Goal: Information Seeking & Learning: Learn about a topic

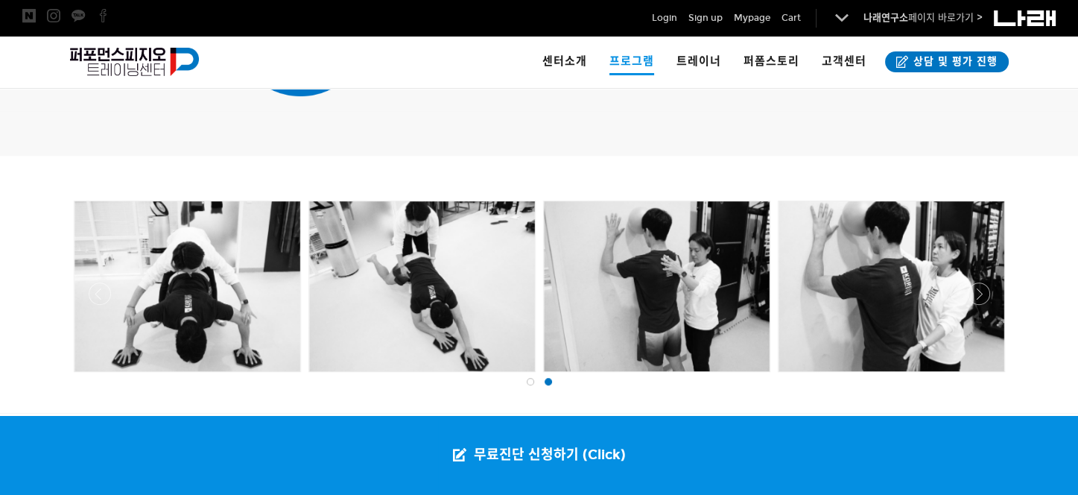
scroll to position [1526, 0]
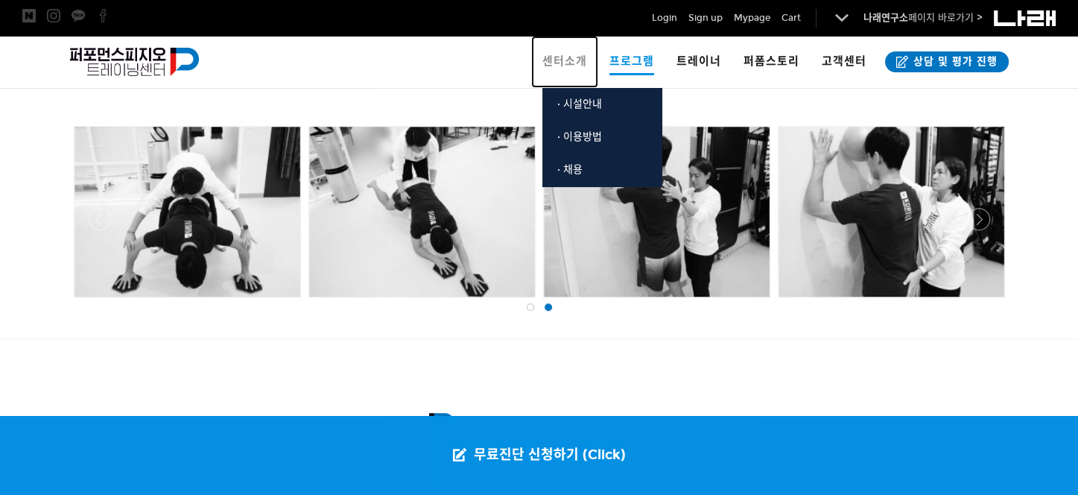
click at [572, 57] on span "센터소개" at bounding box center [565, 60] width 45 height 13
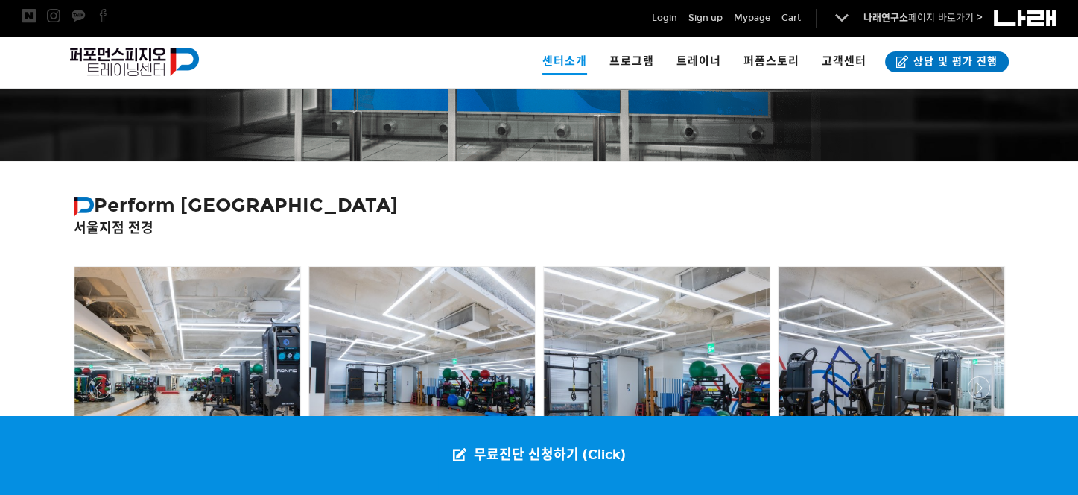
scroll to position [334, 0]
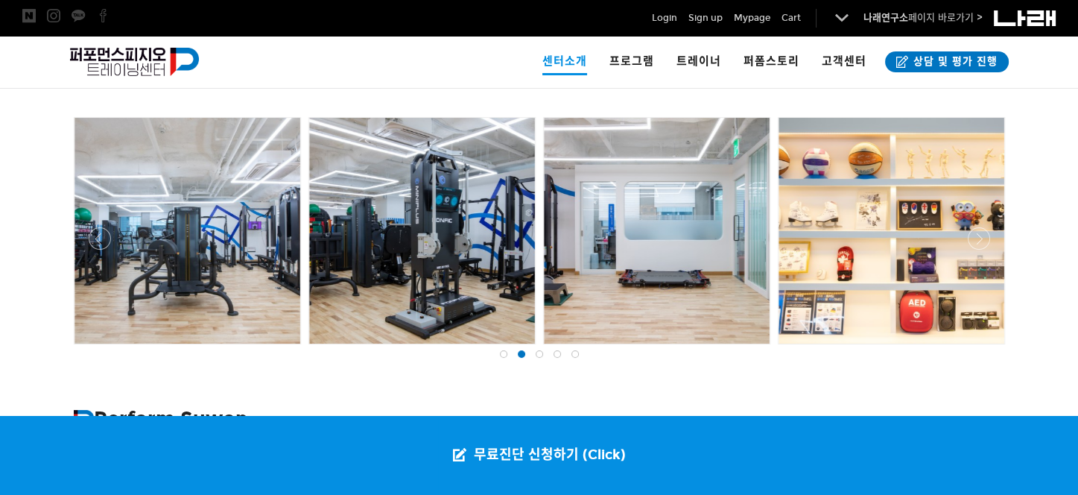
click at [154, 186] on div at bounding box center [188, 231] width 226 height 226
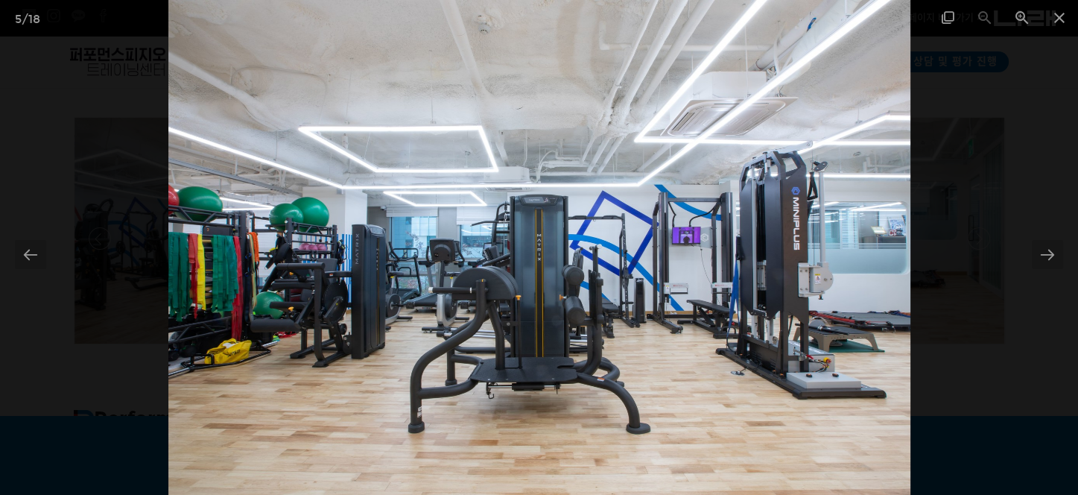
scroll to position [185, 0]
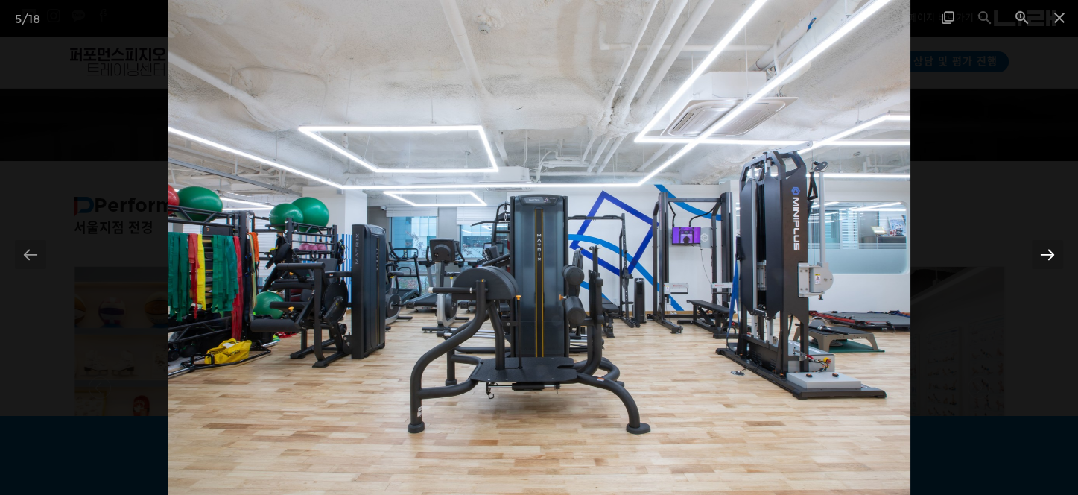
click at [1046, 250] on div at bounding box center [1047, 254] width 31 height 29
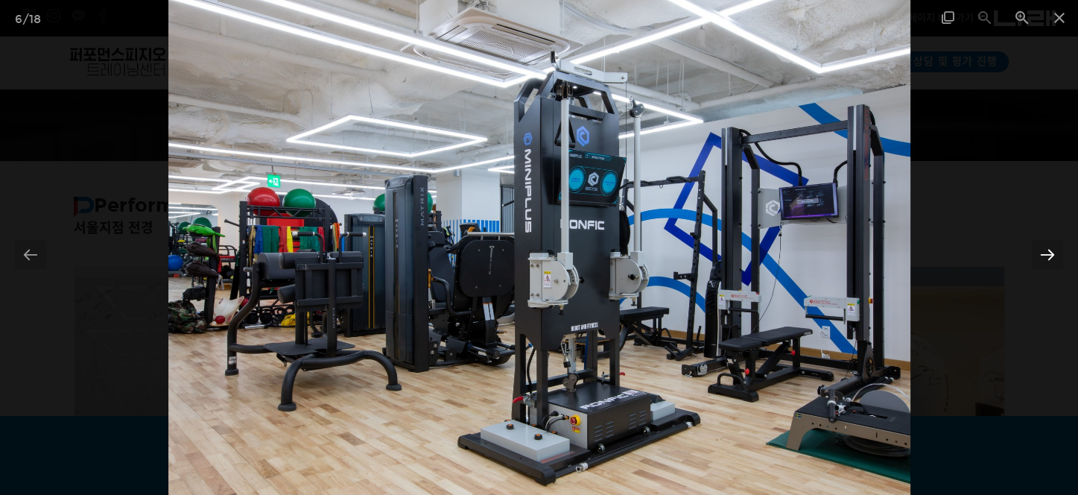
click at [1049, 251] on div at bounding box center [1047, 254] width 31 height 29
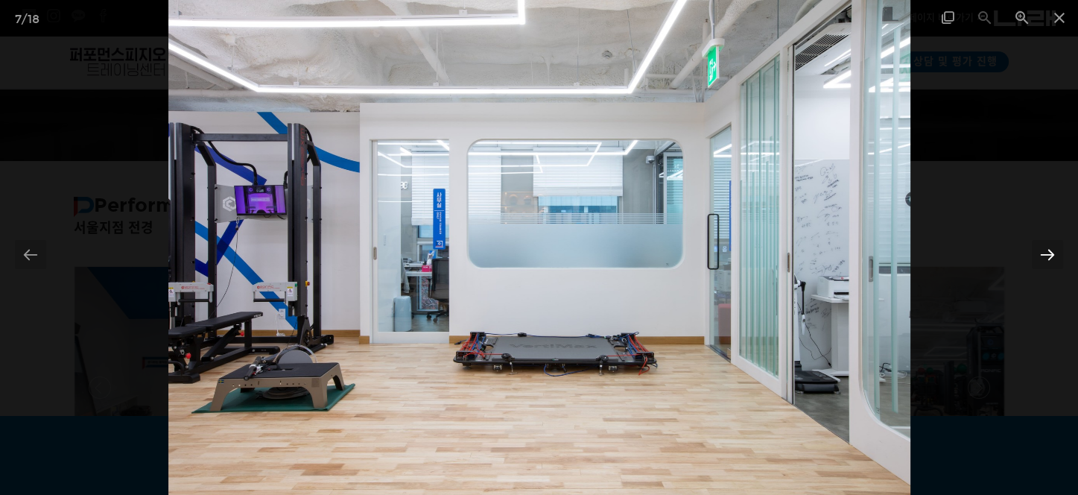
click at [1052, 249] on div at bounding box center [1047, 254] width 31 height 29
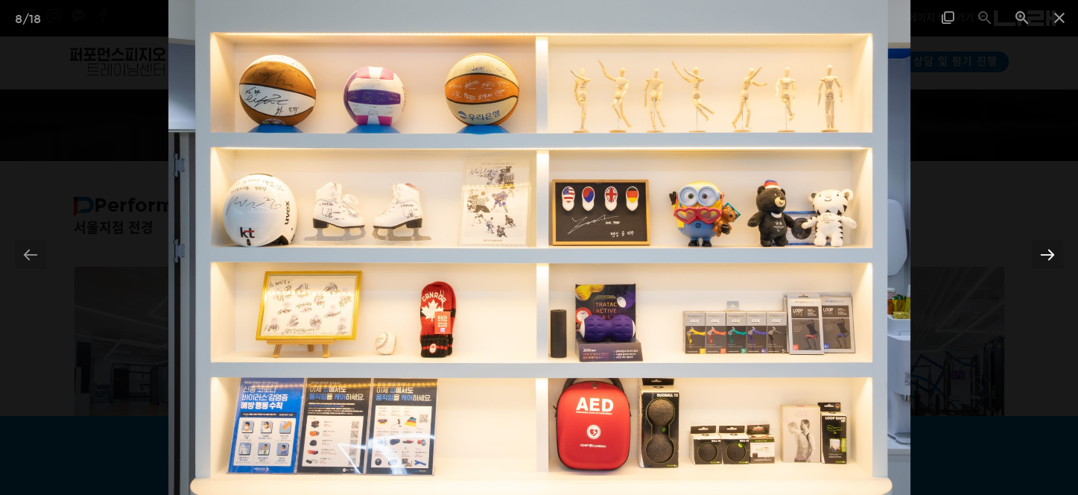
click at [1051, 251] on div at bounding box center [1047, 254] width 31 height 29
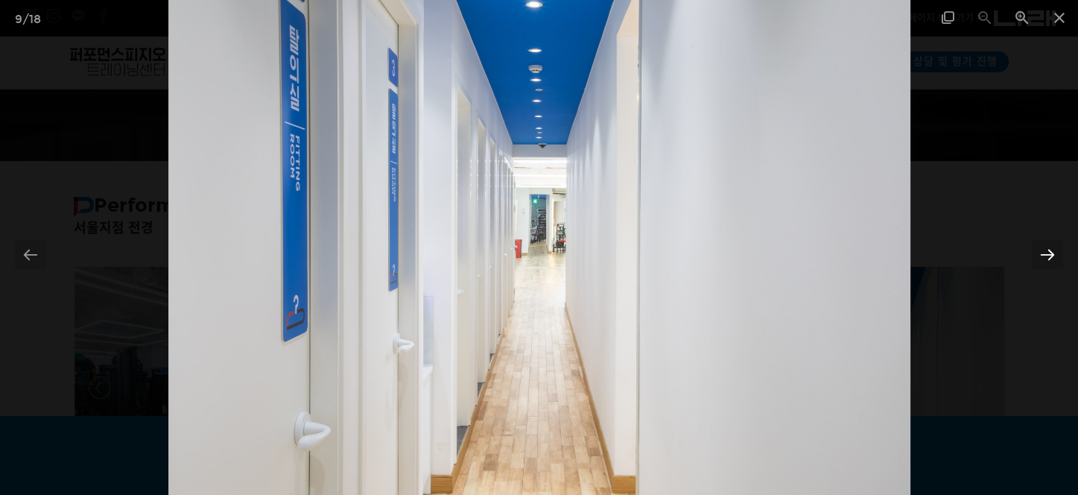
click at [1052, 250] on div at bounding box center [1047, 254] width 31 height 29
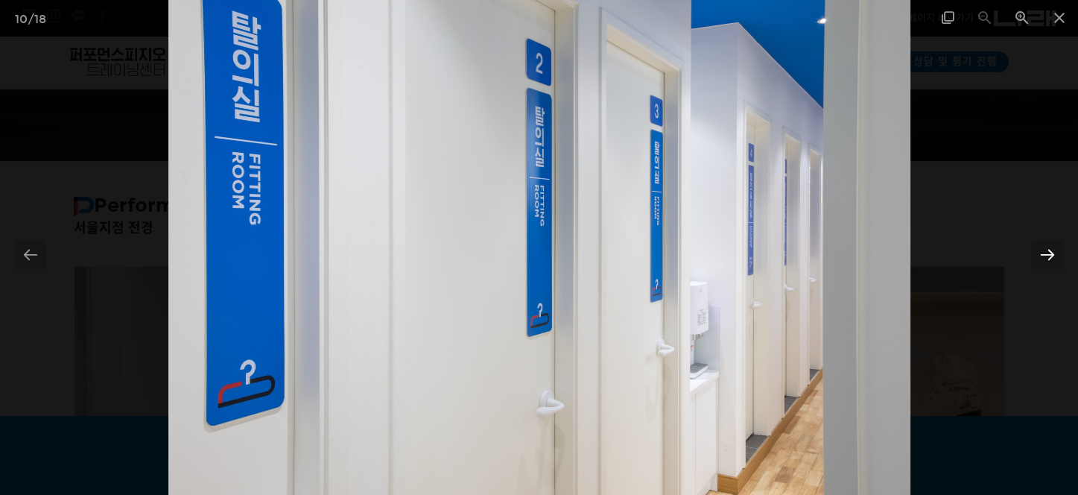
click at [1048, 249] on div at bounding box center [1047, 254] width 31 height 29
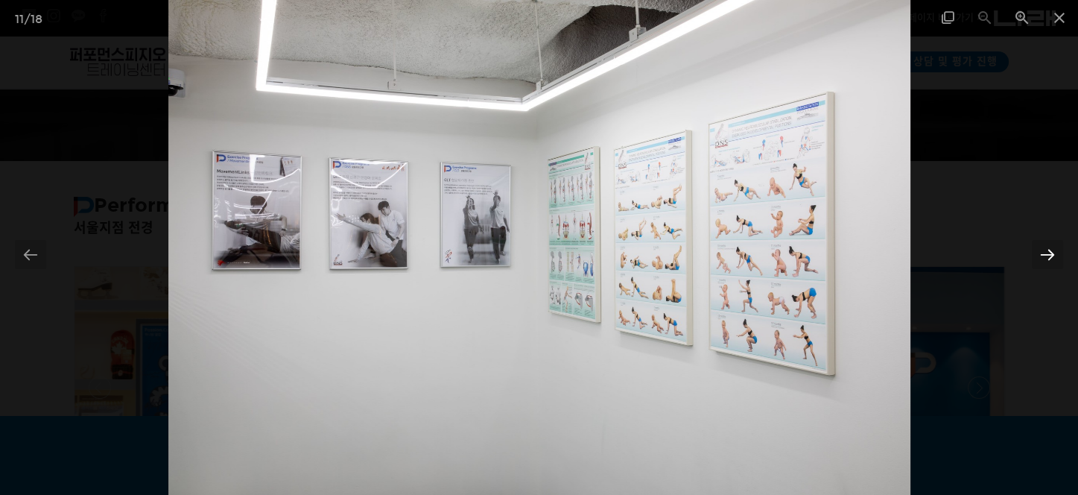
click at [1052, 248] on div at bounding box center [1047, 254] width 31 height 29
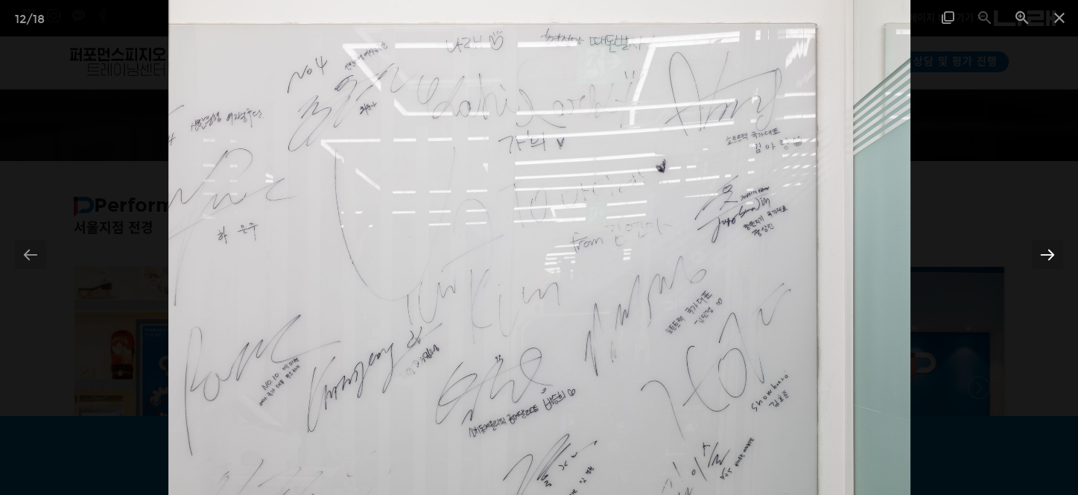
click at [1050, 249] on div at bounding box center [1047, 254] width 31 height 29
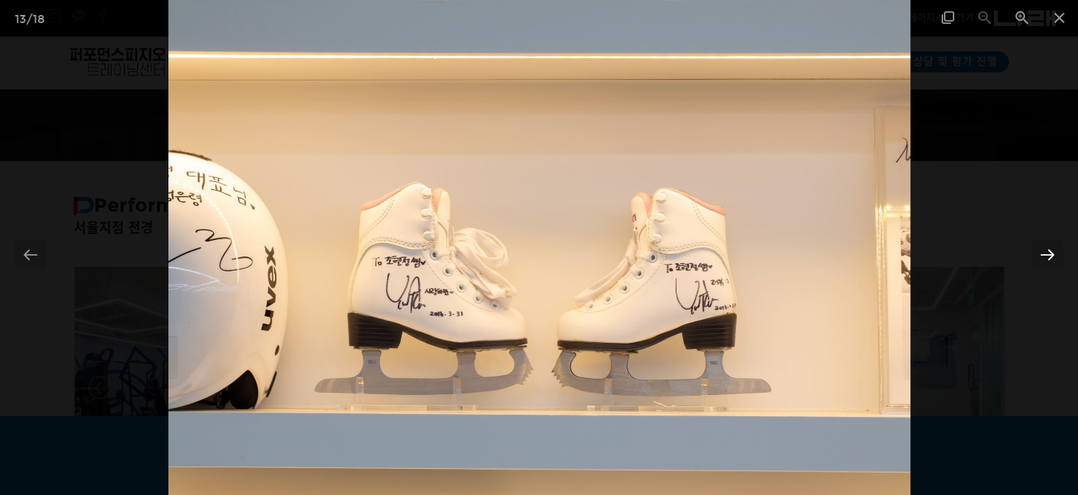
click at [1048, 248] on div at bounding box center [1047, 254] width 31 height 29
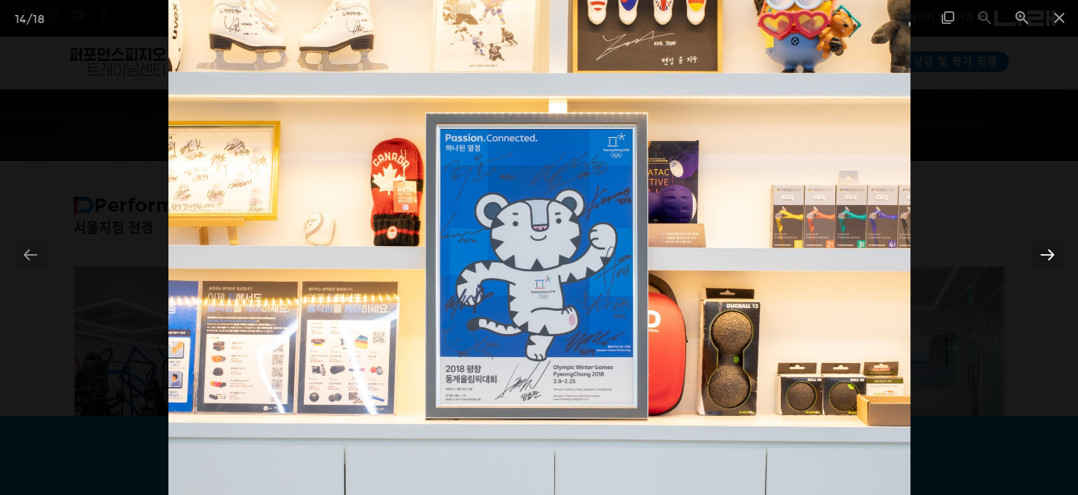
click at [1046, 253] on div at bounding box center [1047, 254] width 31 height 29
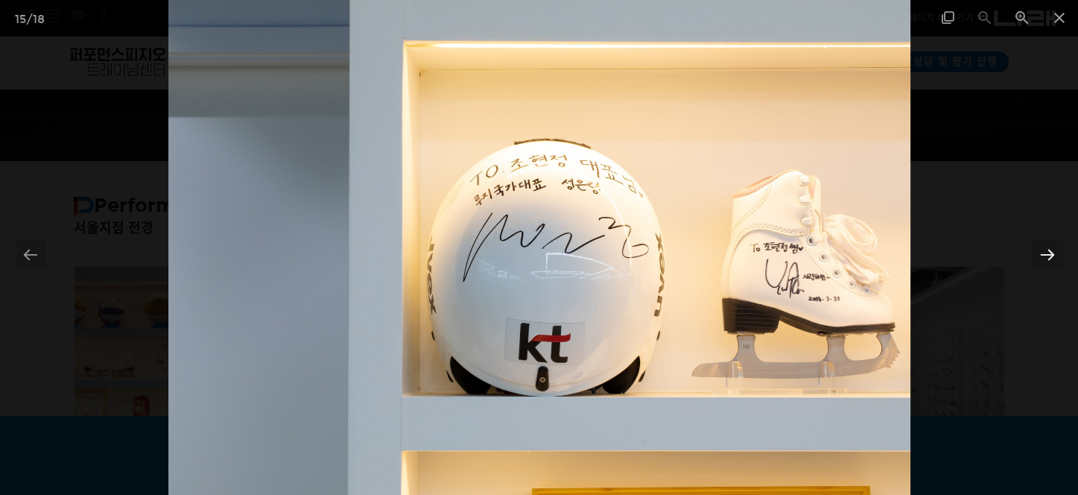
click at [1046, 253] on div at bounding box center [1047, 254] width 31 height 29
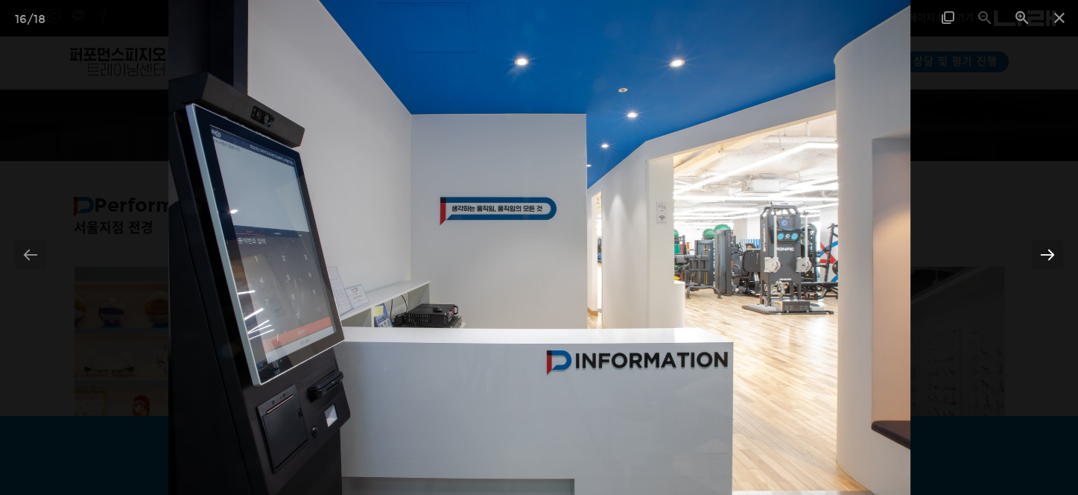
click at [1046, 253] on div at bounding box center [1047, 254] width 31 height 29
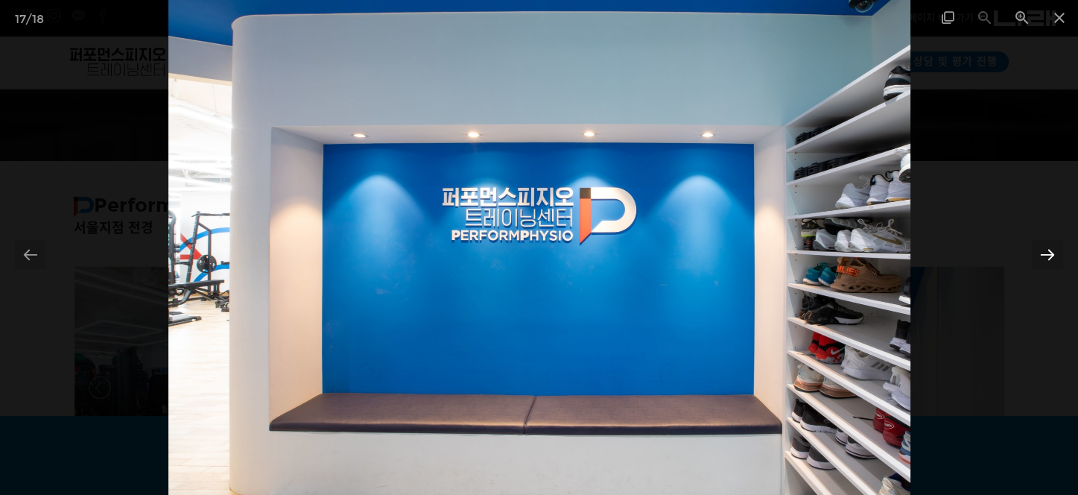
click at [1047, 247] on div at bounding box center [1047, 254] width 31 height 29
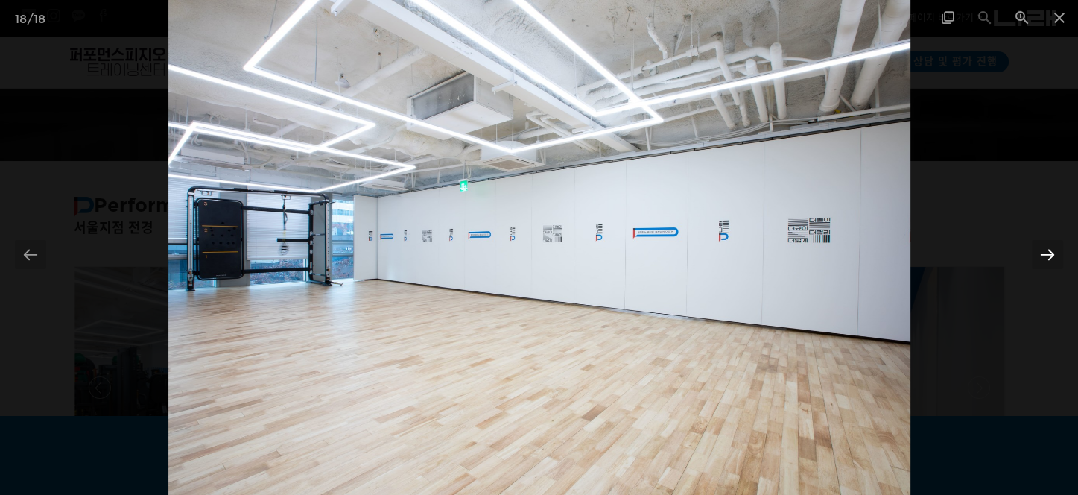
click at [1047, 247] on div at bounding box center [1047, 254] width 31 height 29
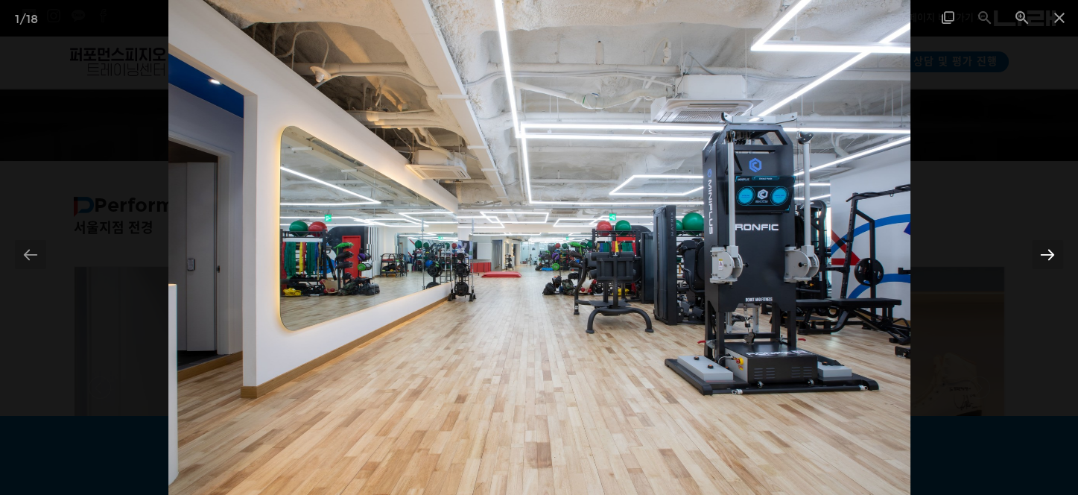
click at [1049, 252] on div at bounding box center [1047, 254] width 31 height 29
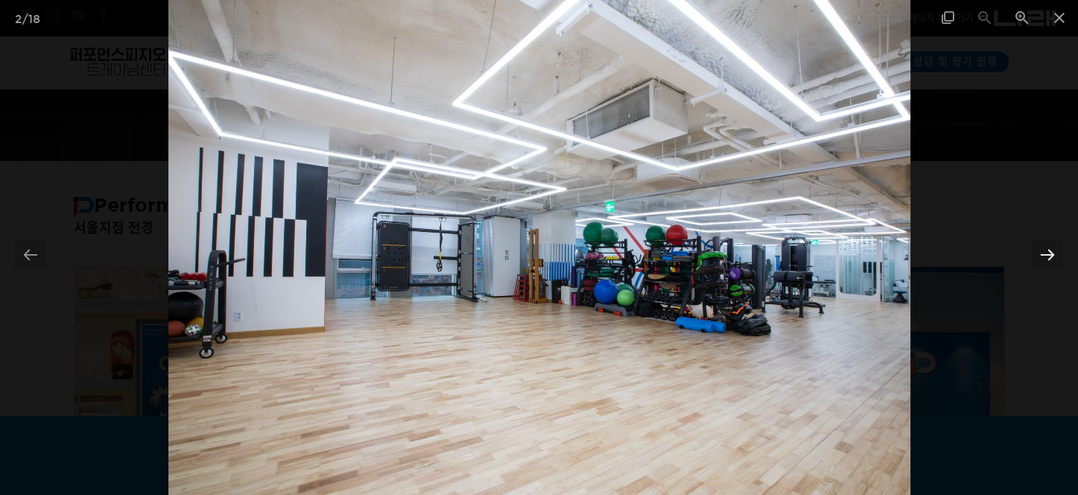
click at [1049, 252] on div at bounding box center [1047, 254] width 31 height 29
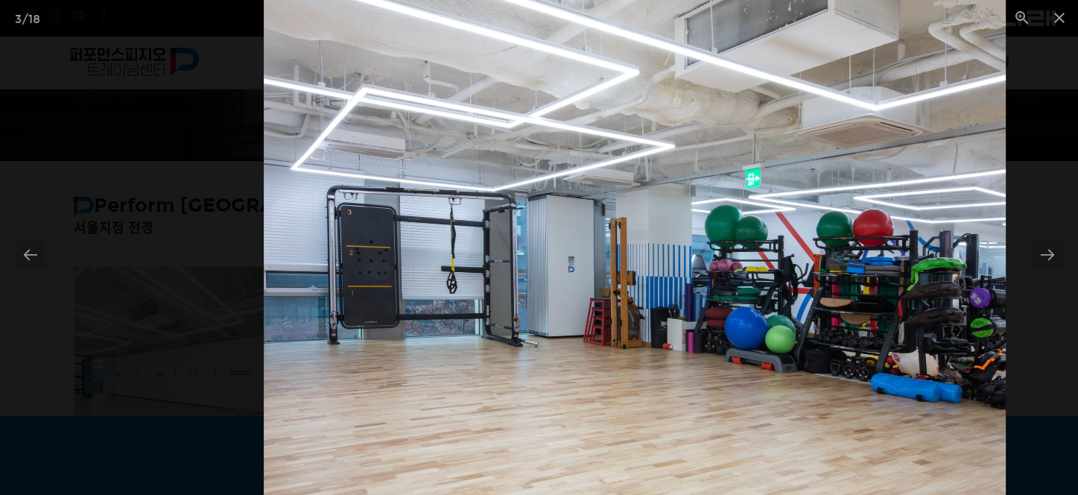
drag, startPoint x: 463, startPoint y: 252, endPoint x: 555, endPoint y: 339, distance: 127.1
click at [557, 341] on img at bounding box center [635, 247] width 742 height 495
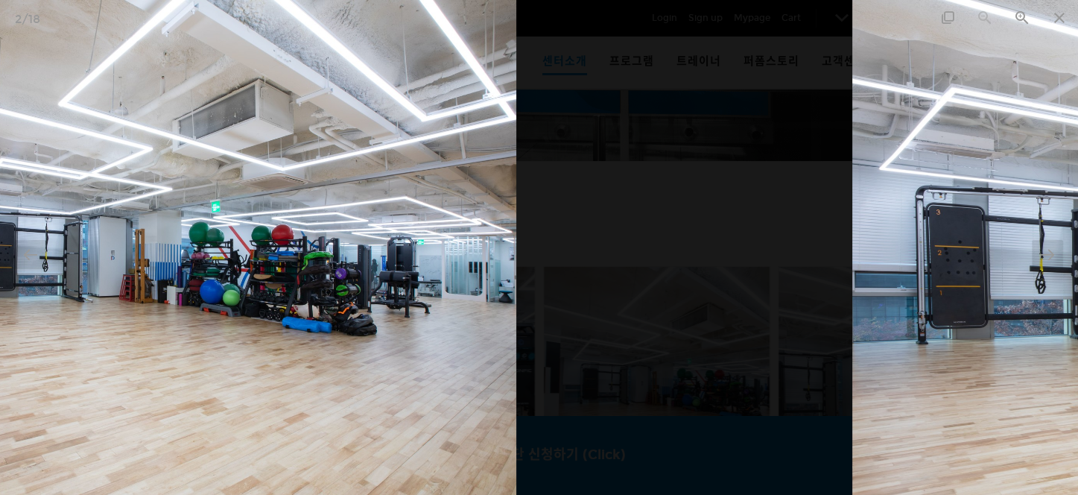
drag, startPoint x: 654, startPoint y: 269, endPoint x: 260, endPoint y: 274, distance: 394.3
click at [260, 274] on img at bounding box center [145, 247] width 742 height 495
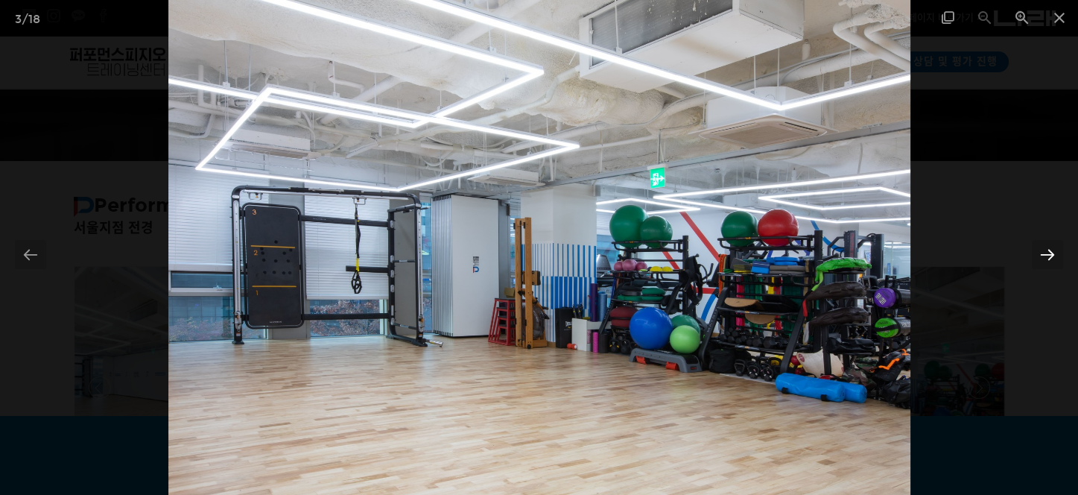
click at [1046, 250] on div at bounding box center [1047, 254] width 31 height 29
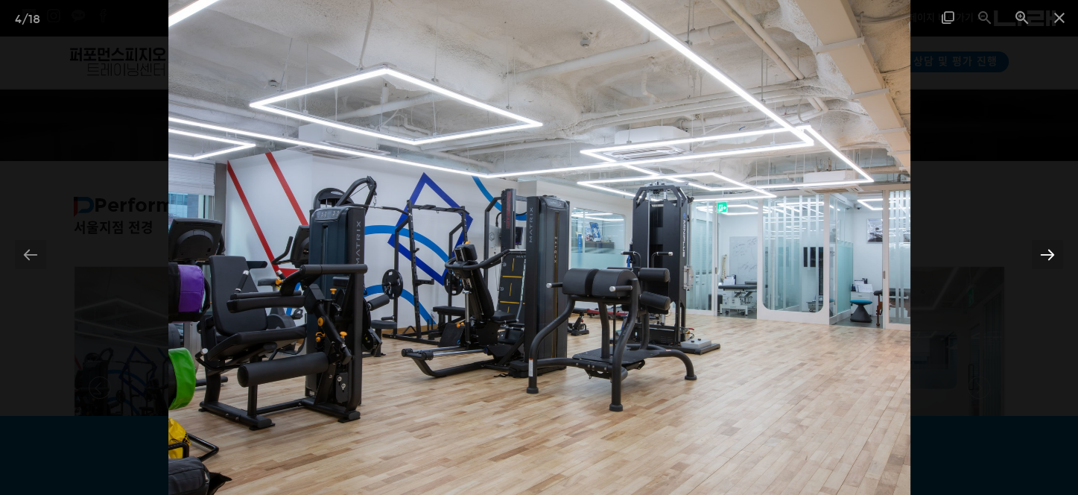
click at [1046, 250] on div at bounding box center [1047, 254] width 31 height 29
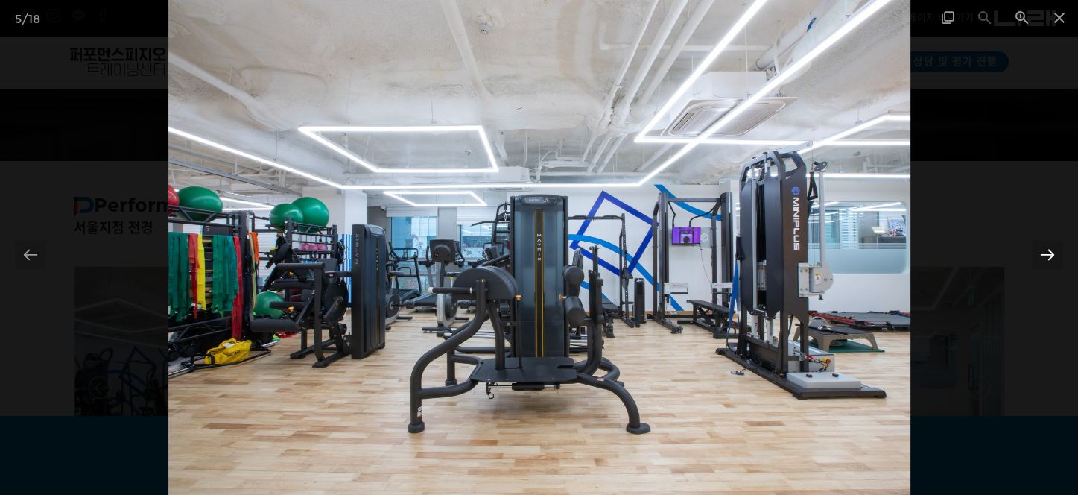
click at [1049, 247] on div at bounding box center [1047, 254] width 31 height 29
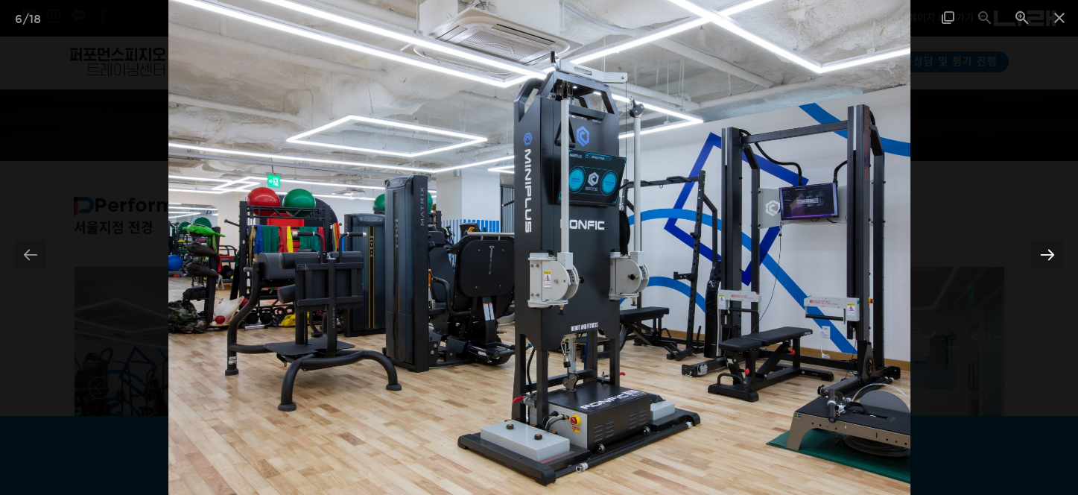
click at [1047, 253] on div at bounding box center [1047, 254] width 31 height 29
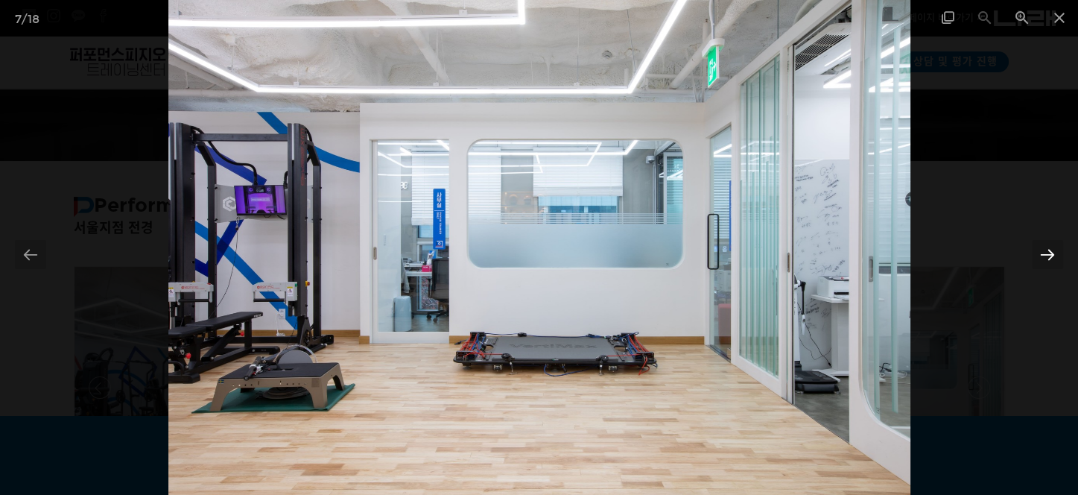
click at [1047, 253] on div at bounding box center [1047, 254] width 31 height 29
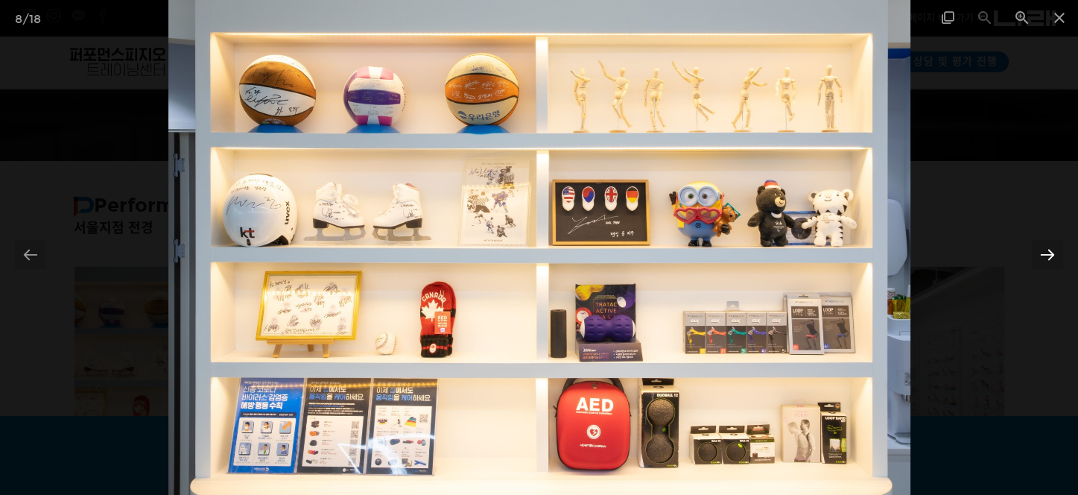
click at [1047, 253] on div at bounding box center [1047, 254] width 31 height 29
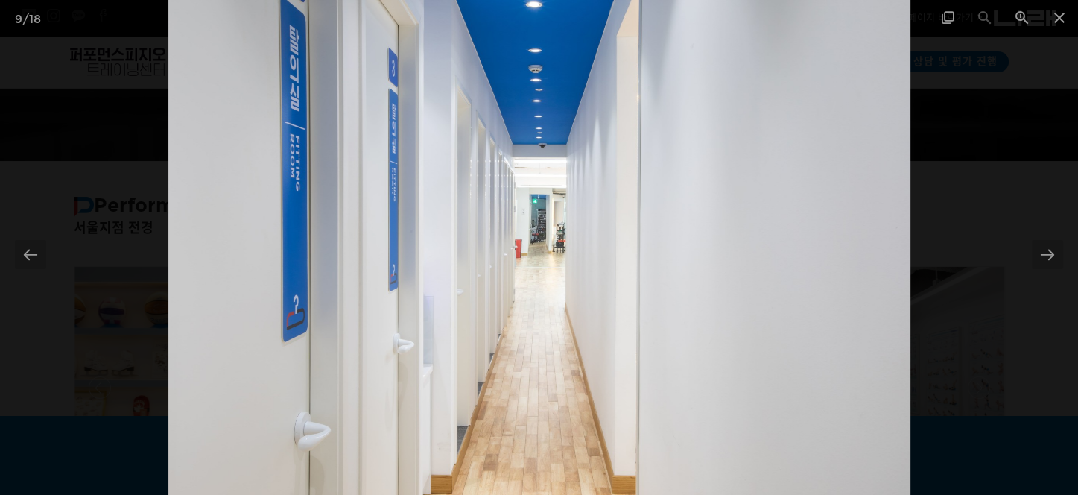
scroll to position [334, 0]
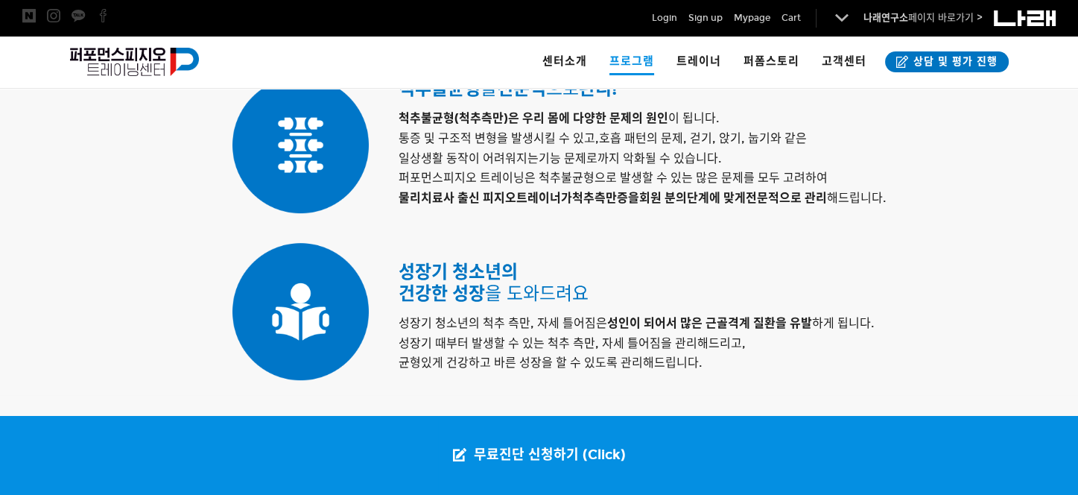
scroll to position [720, 0]
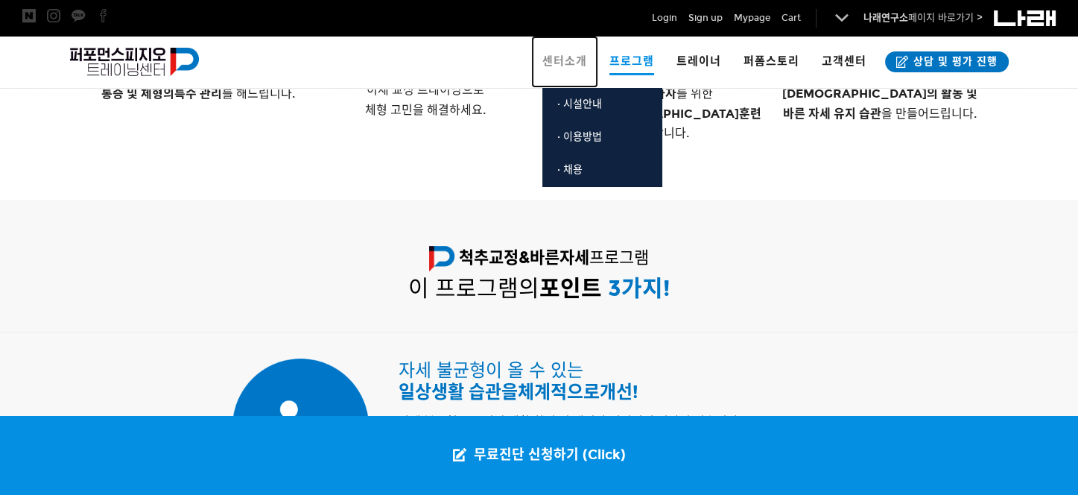
click at [575, 60] on span "센터소개" at bounding box center [565, 60] width 45 height 13
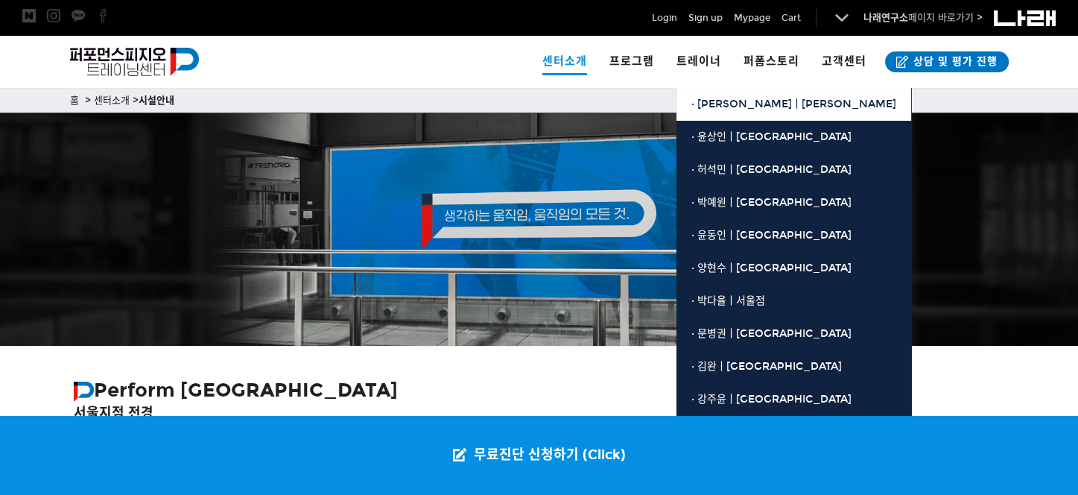
click at [718, 103] on span "· [PERSON_NAME]ㅣ[PERSON_NAME]" at bounding box center [794, 104] width 205 height 13
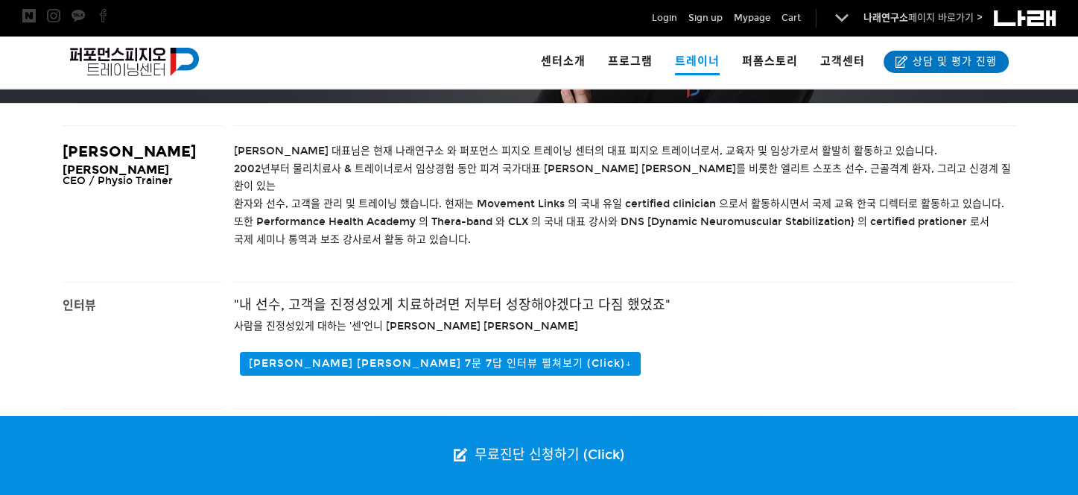
scroll to position [238, 0]
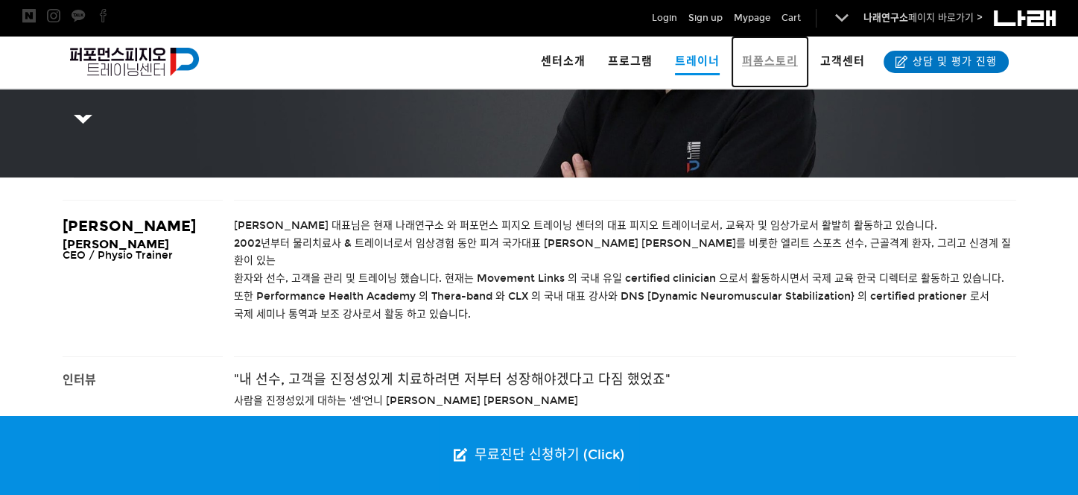
click at [768, 59] on span "퍼폼스토리" at bounding box center [770, 60] width 56 height 13
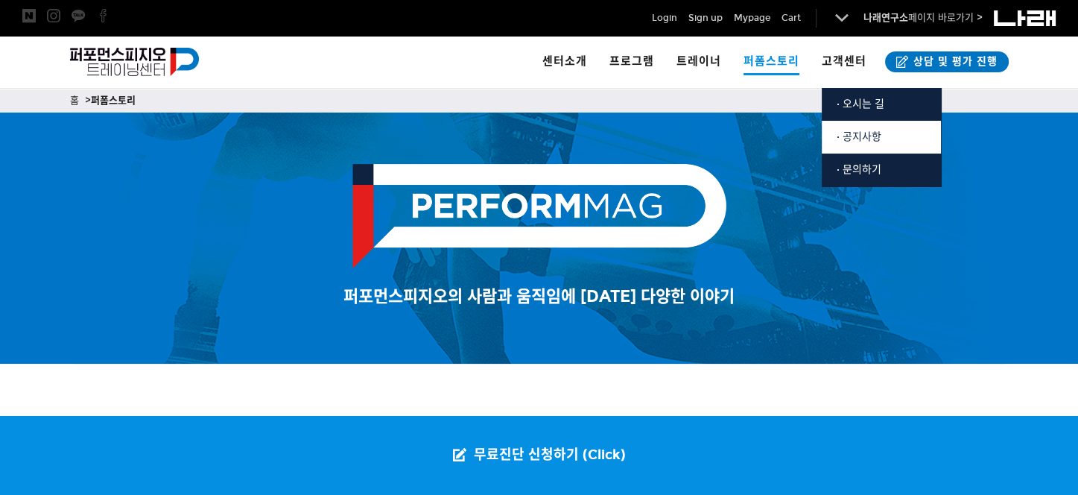
click at [865, 134] on span "· 공지사항" at bounding box center [859, 136] width 45 height 13
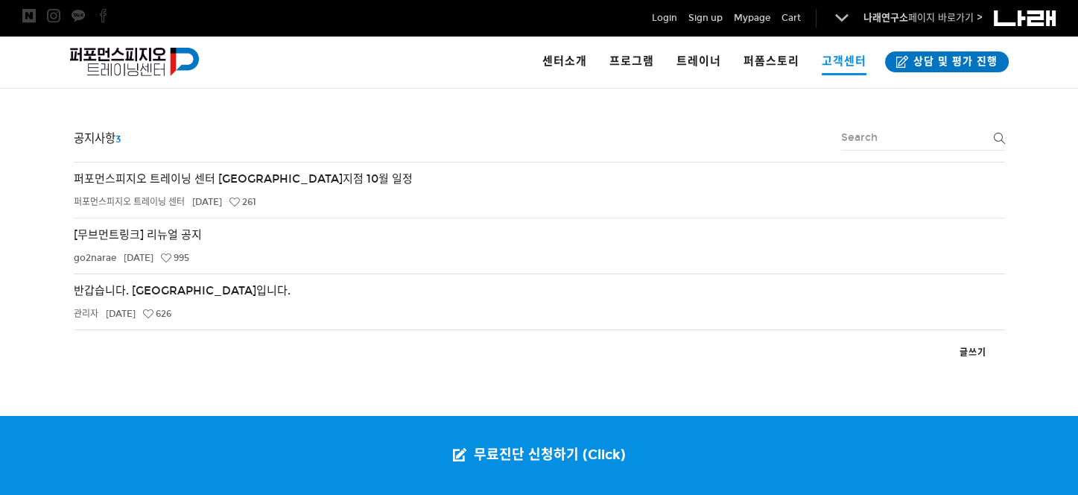
scroll to position [185, 0]
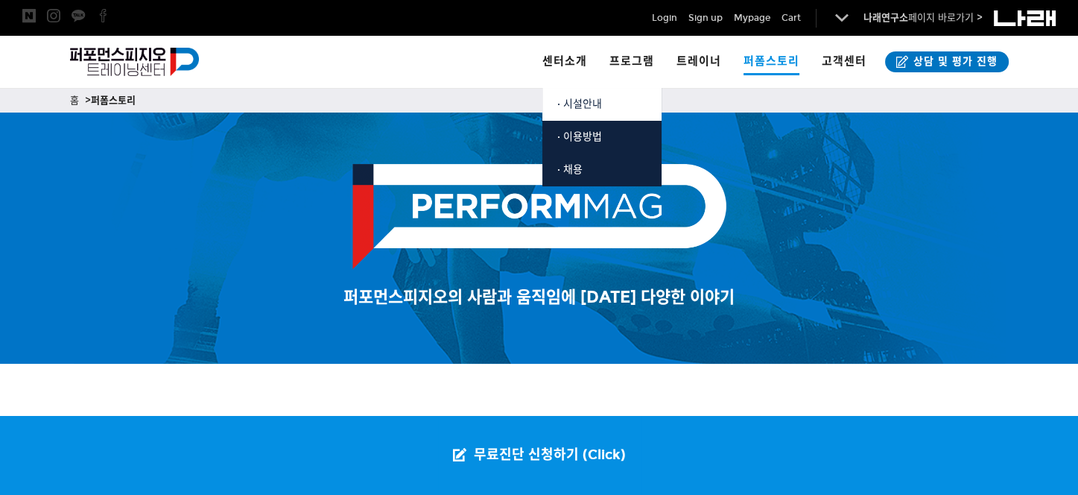
click at [591, 105] on span "· 시설안내" at bounding box center [579, 104] width 45 height 13
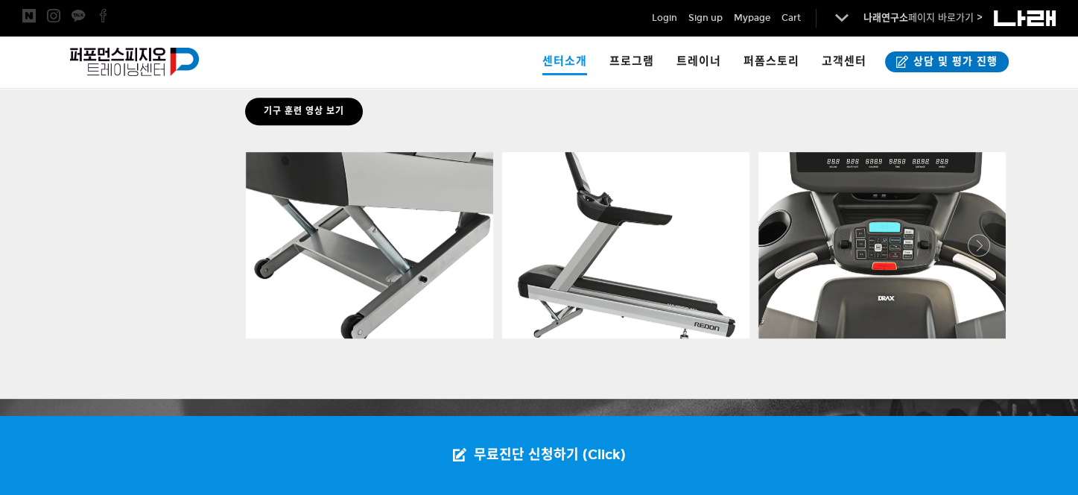
scroll to position [1079, 0]
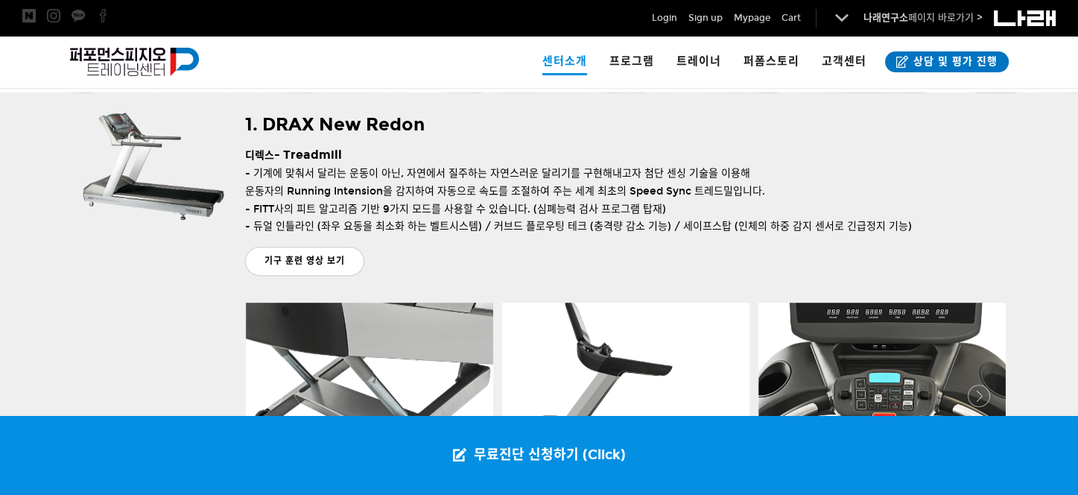
click at [326, 254] on link "기구 훈련 영상 보기" at bounding box center [304, 261] width 119 height 29
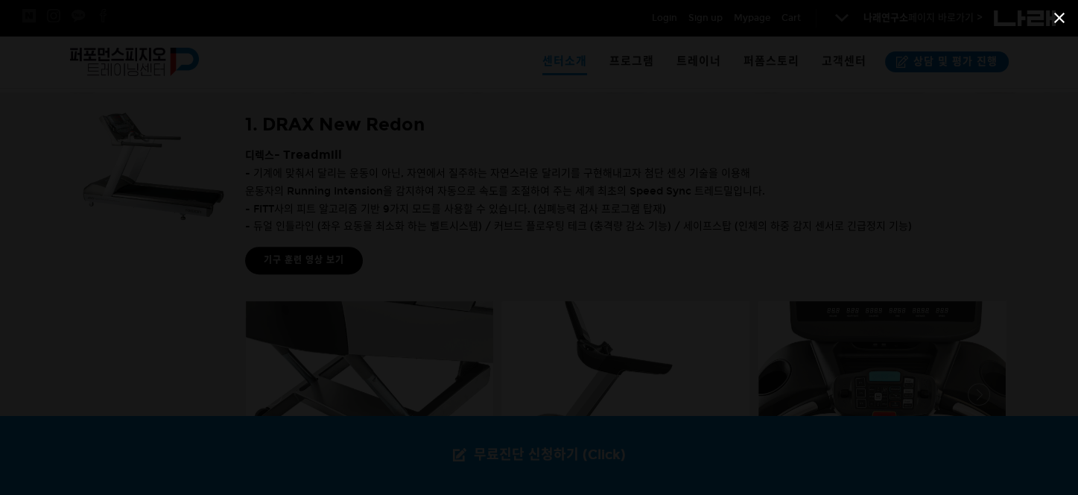
click at [1058, 12] on span at bounding box center [1059, 17] width 37 height 35
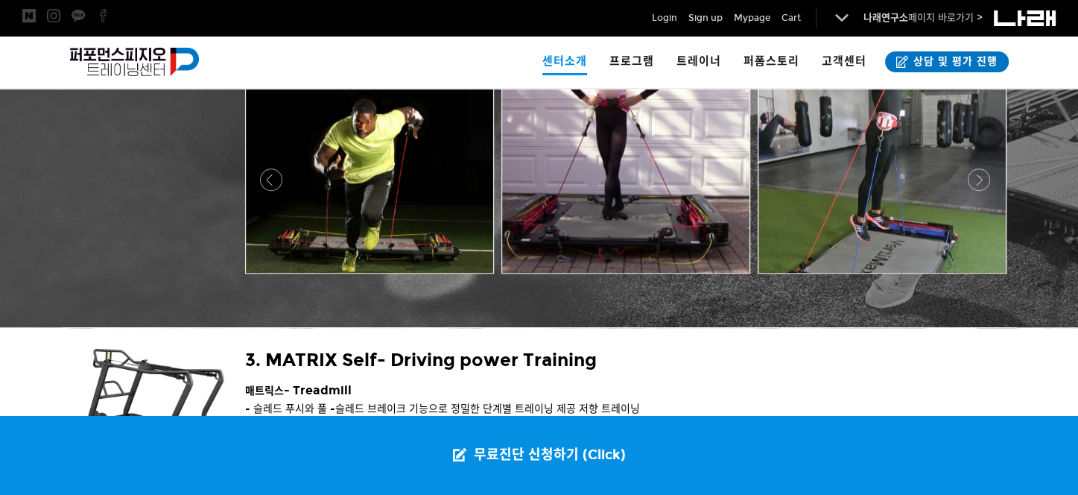
scroll to position [1675, 0]
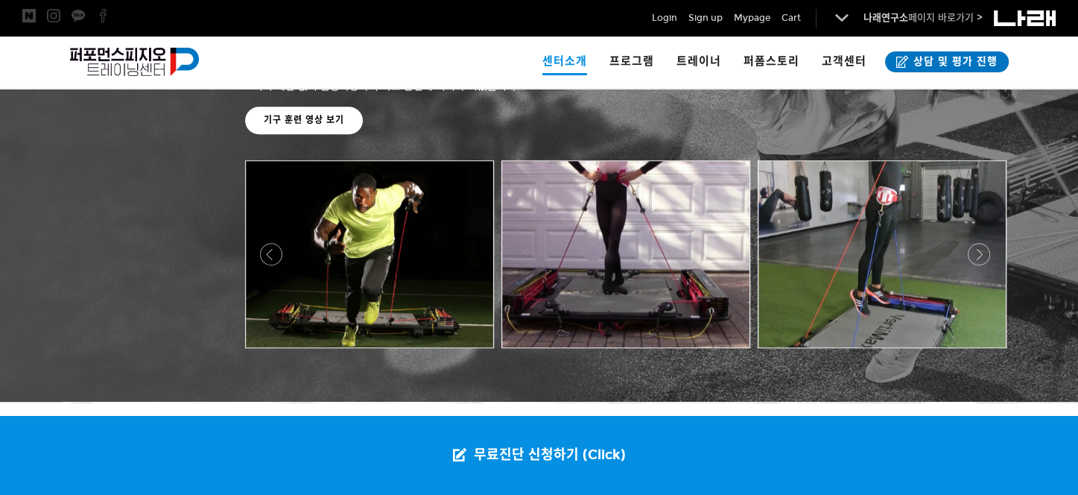
click at [980, 352] on div at bounding box center [625, 352] width 768 height 0
click at [981, 352] on div at bounding box center [625, 352] width 768 height 0
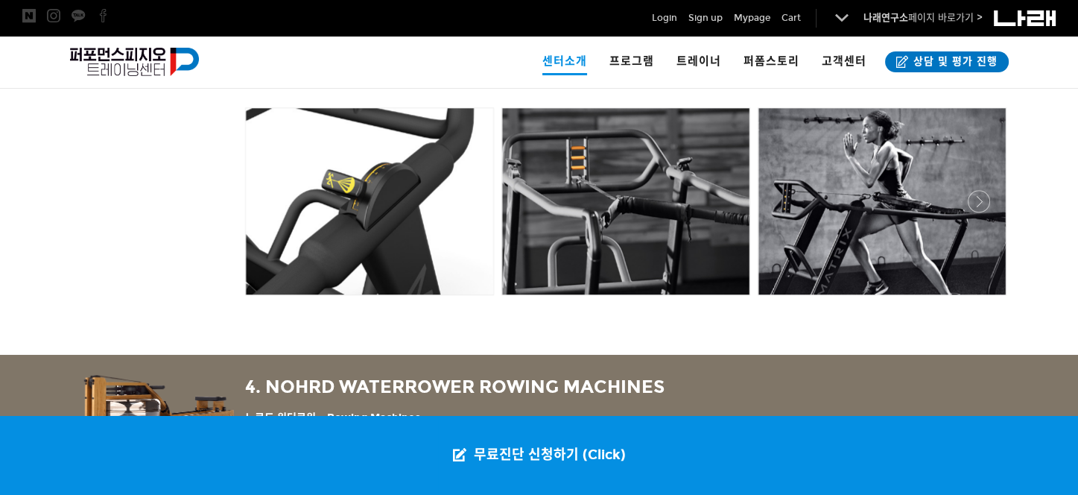
scroll to position [2123, 0]
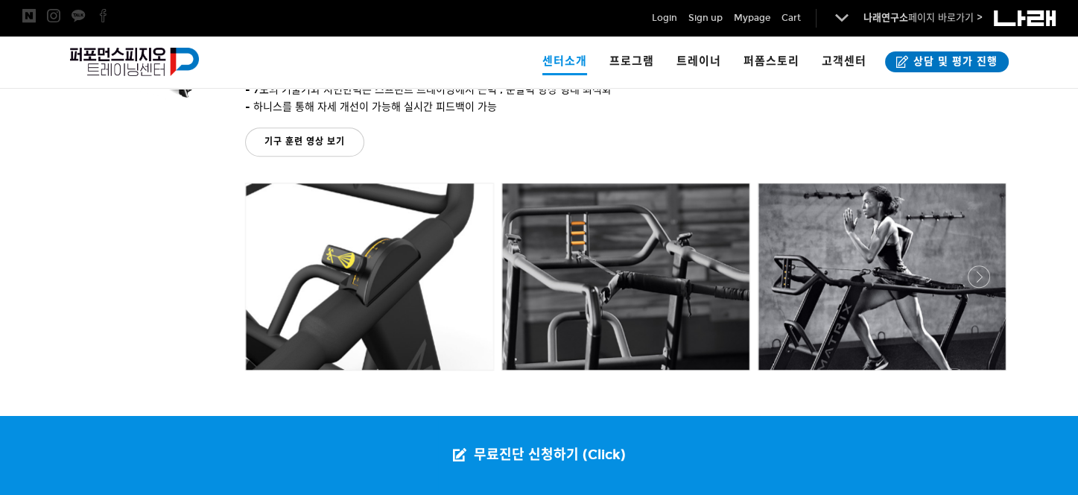
click at [324, 137] on link "기구 훈련 영상 보기" at bounding box center [304, 141] width 119 height 29
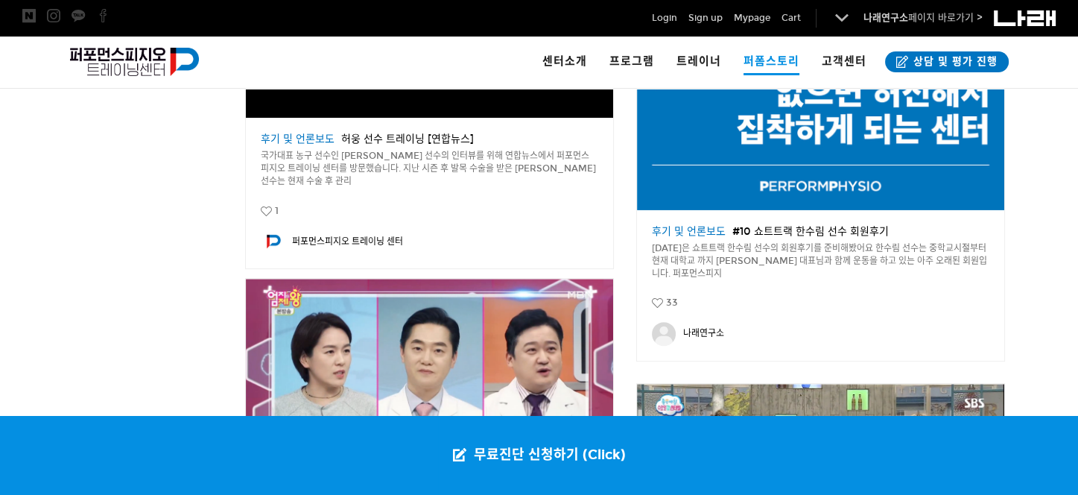
scroll to position [298, 0]
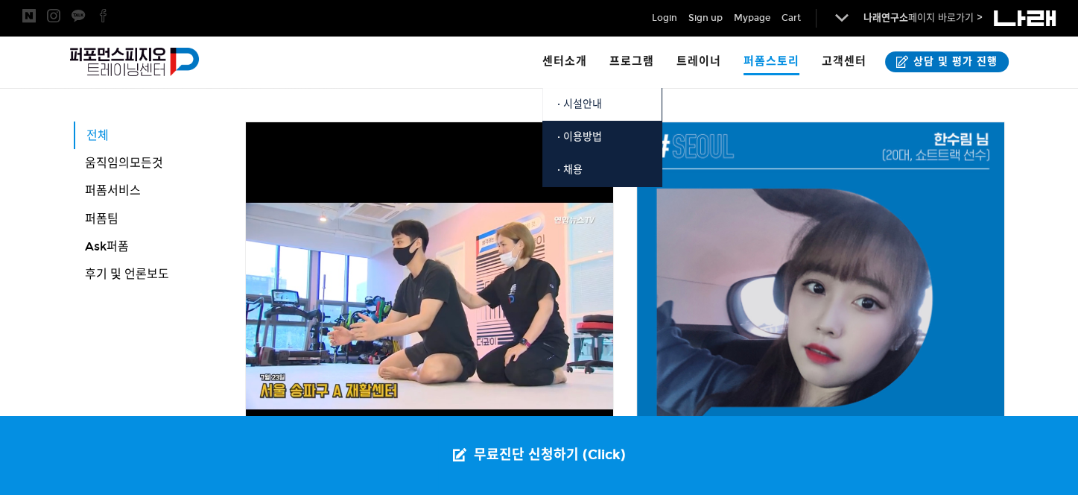
click at [596, 102] on span "· 시설안내" at bounding box center [579, 104] width 45 height 13
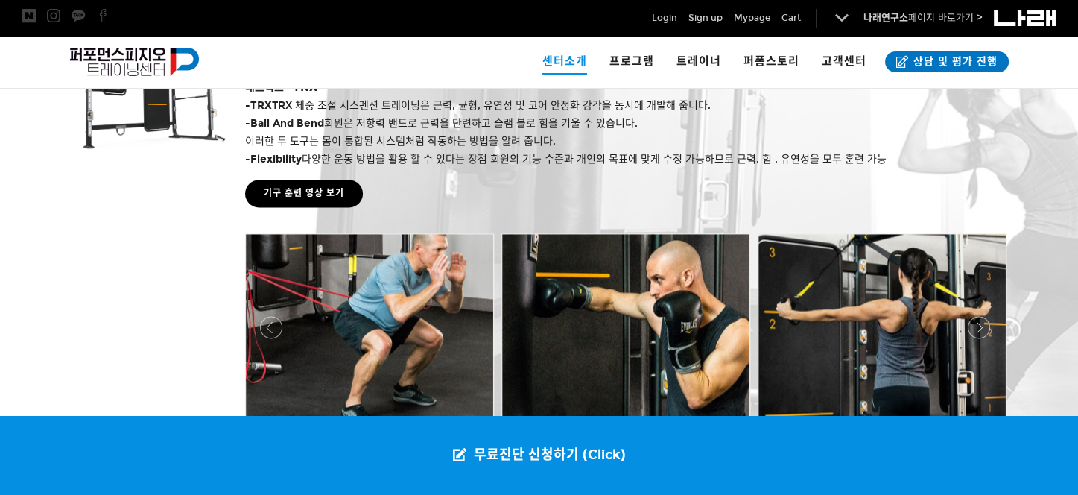
scroll to position [2793, 0]
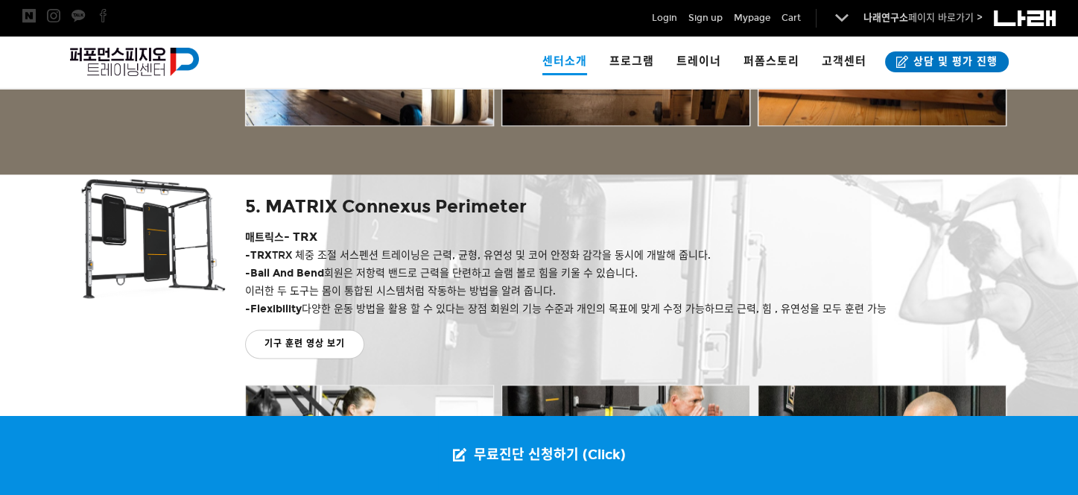
click at [295, 341] on link "기구 훈련 영상 보기" at bounding box center [304, 343] width 119 height 29
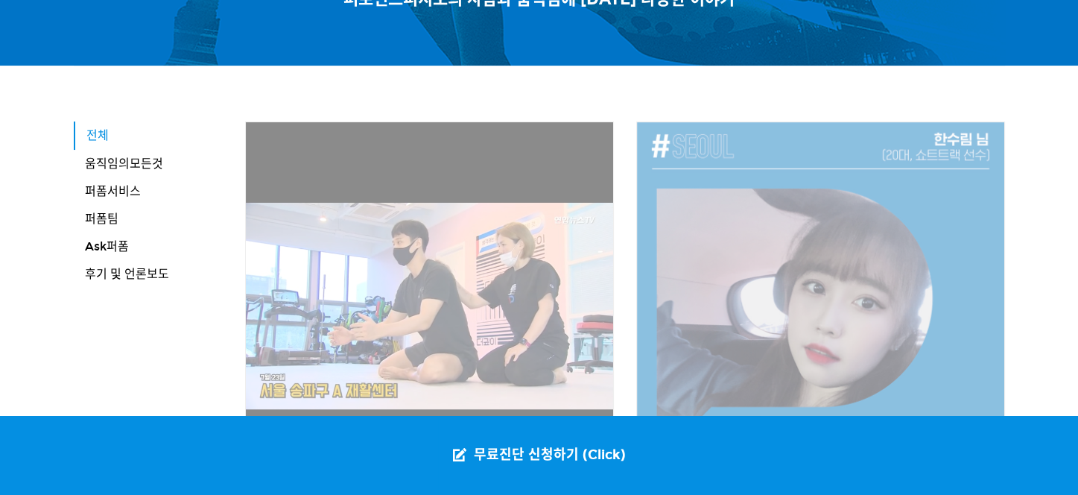
scroll to position [298, 0]
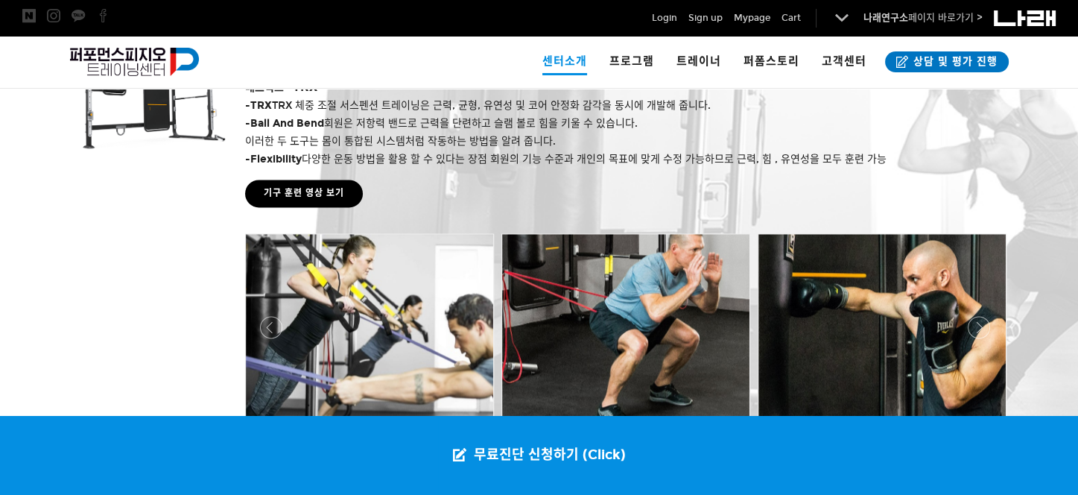
scroll to position [3017, 0]
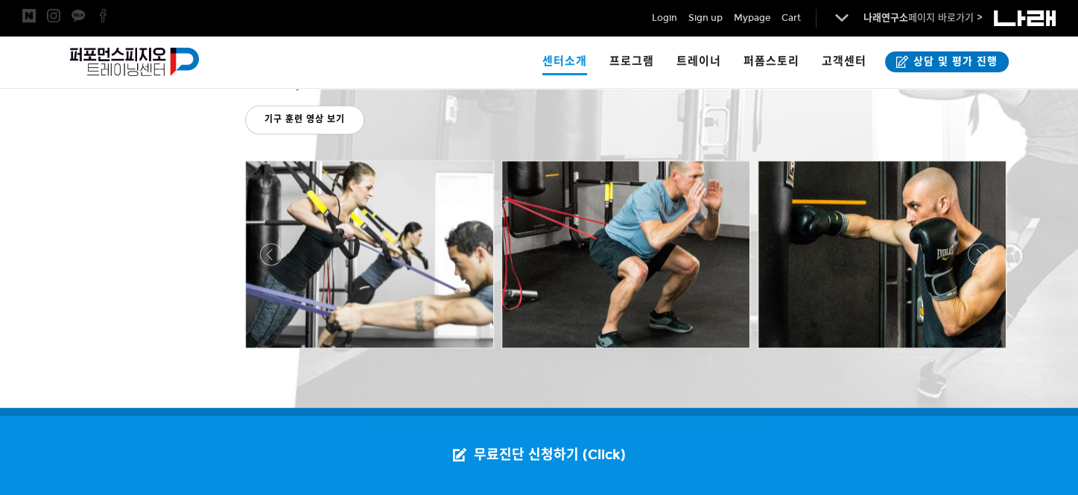
click at [326, 113] on link "기구 훈련 영상 보기" at bounding box center [304, 119] width 119 height 29
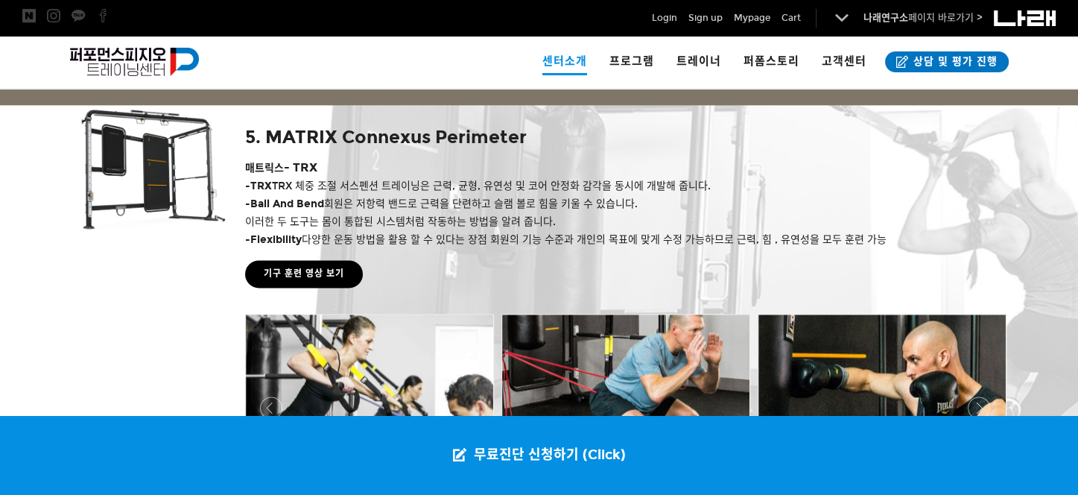
scroll to position [3012, 0]
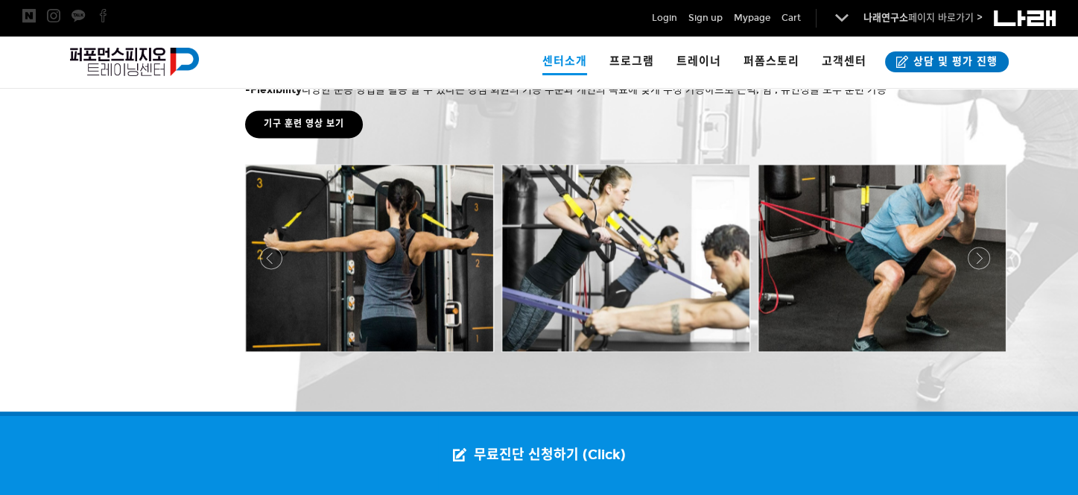
click at [976, 356] on div at bounding box center [625, 356] width 768 height 0
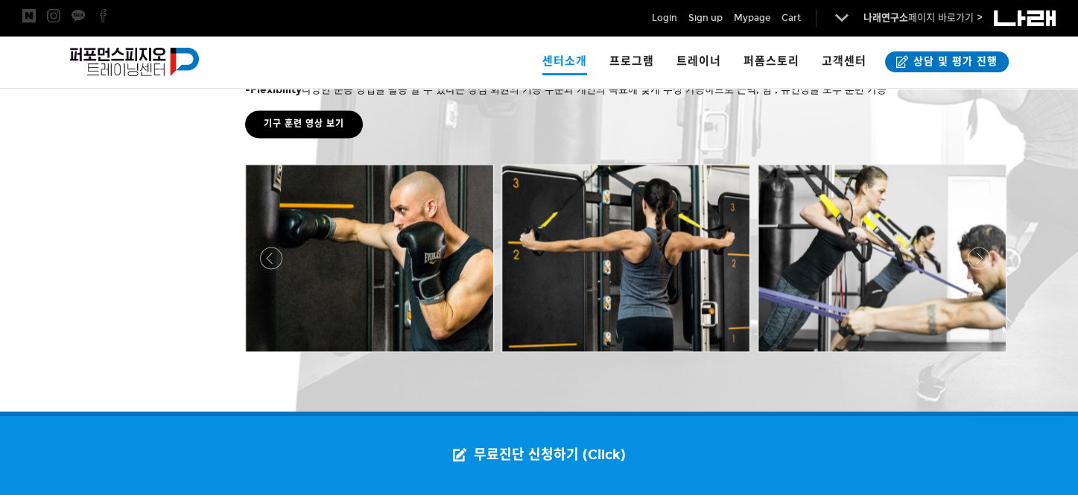
click at [978, 356] on div at bounding box center [625, 356] width 768 height 0
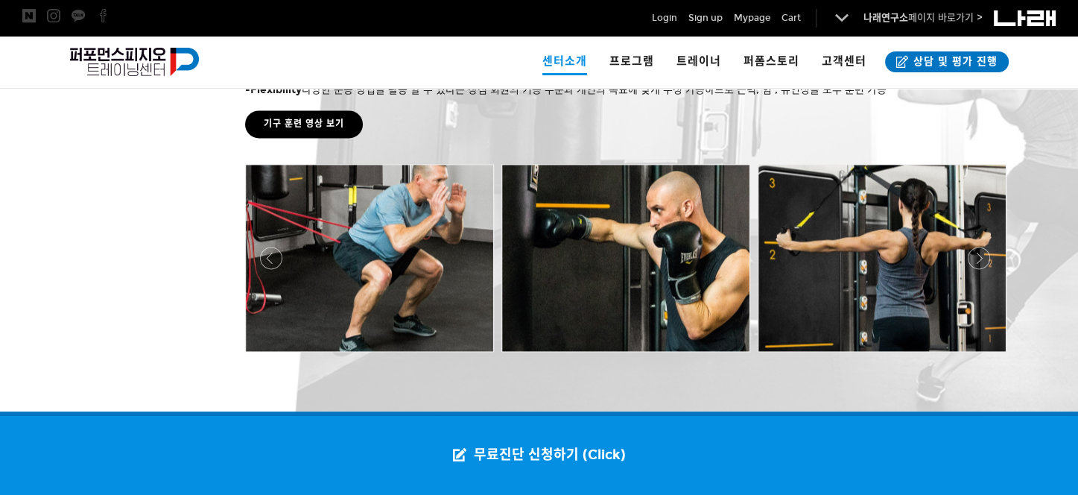
click at [978, 356] on div at bounding box center [625, 356] width 768 height 0
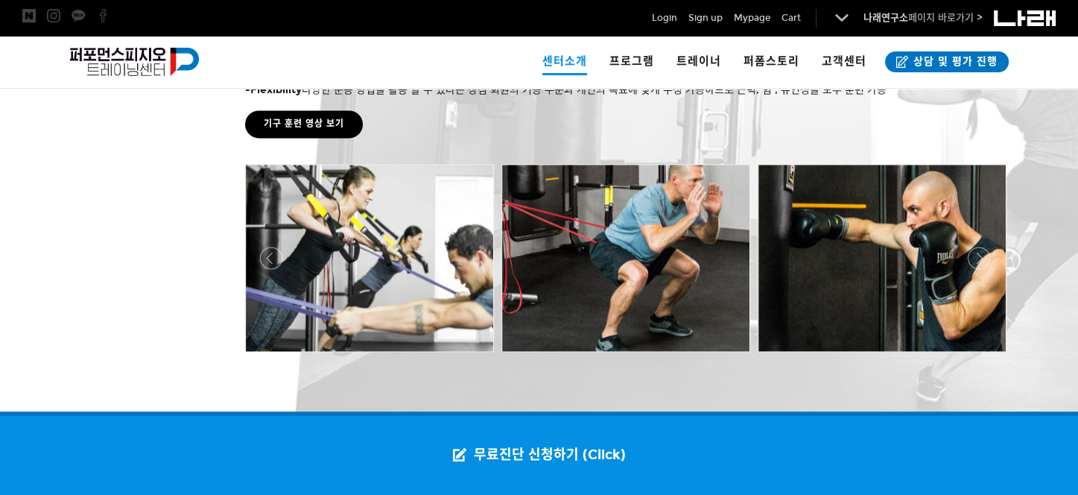
scroll to position [2862, 0]
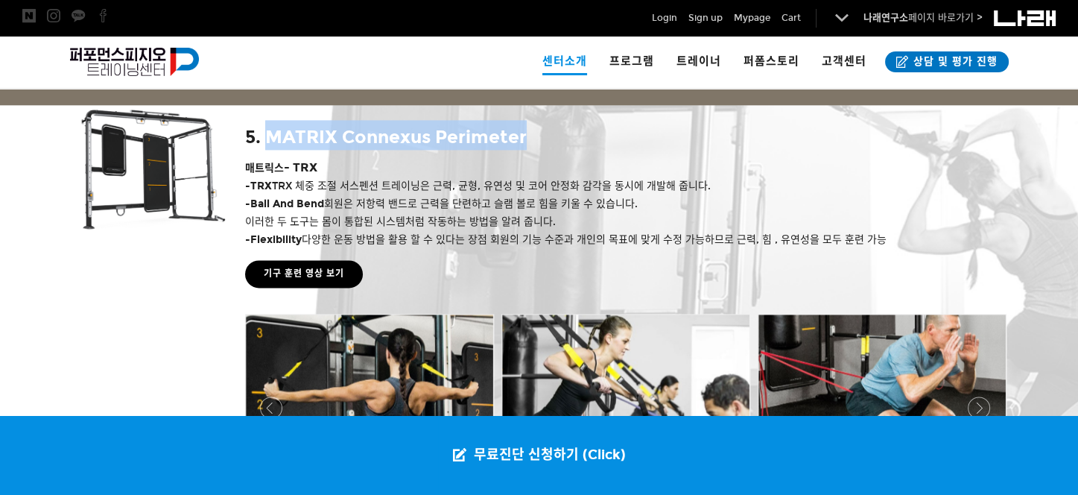
drag, startPoint x: 523, startPoint y: 136, endPoint x: 265, endPoint y: 127, distance: 258.7
click at [265, 127] on span "5. MATRIX Connexus Perimeter" at bounding box center [386, 137] width 282 height 22
copy span "MATRIX Connexus Perimeter"
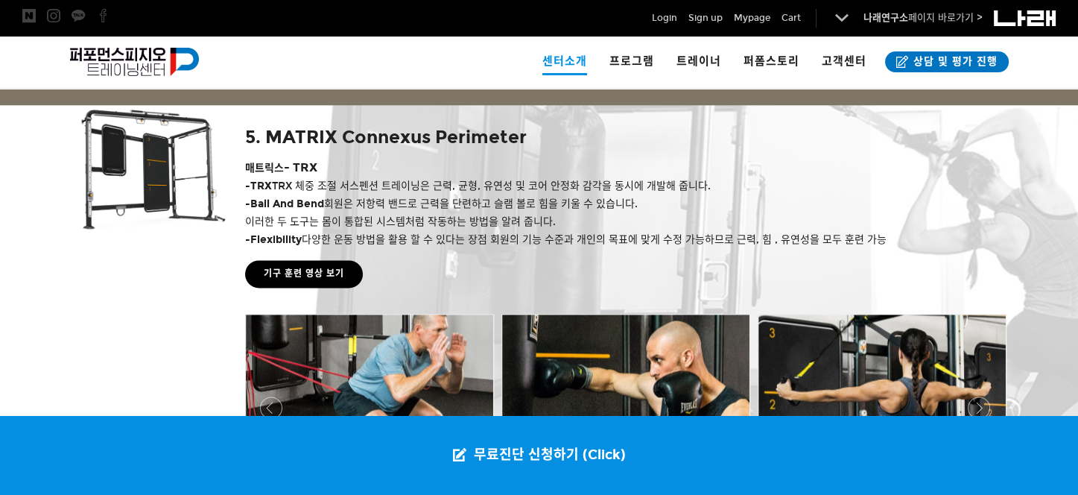
click at [159, 321] on div at bounding box center [148, 333] width 171 height 456
